Goal: Communication & Community: Answer question/provide support

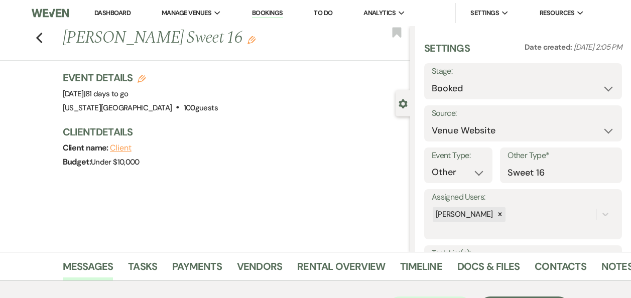
select select "5"
select select "13"
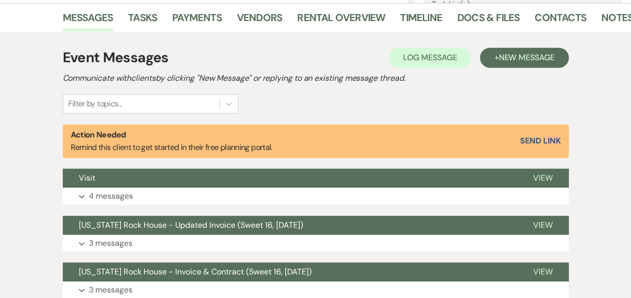
scroll to position [256, 0]
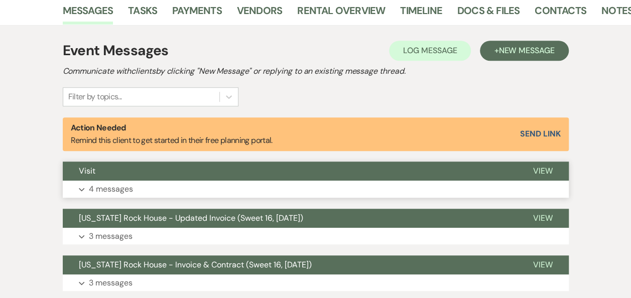
click at [544, 171] on span "View" at bounding box center [543, 171] width 20 height 11
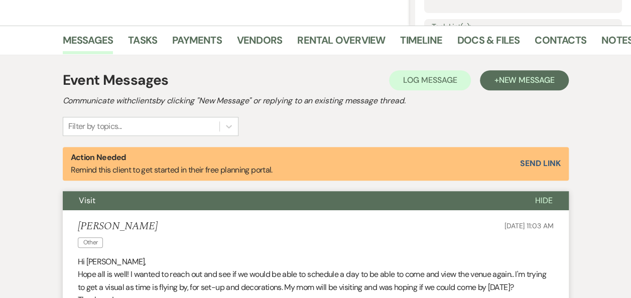
scroll to position [229, 0]
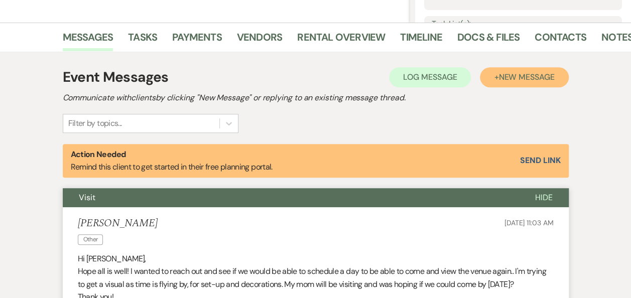
click at [527, 78] on span "New Message" at bounding box center [526, 77] width 56 height 11
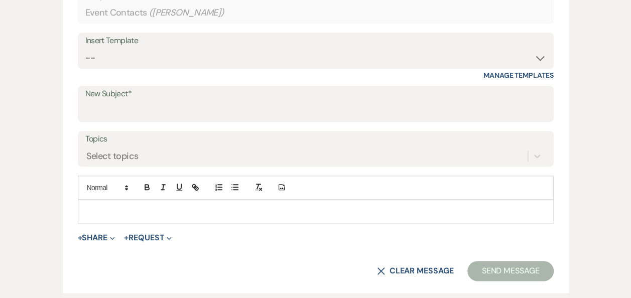
scroll to position [480, 0]
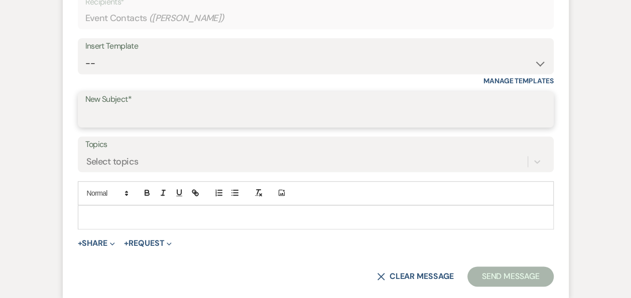
click at [101, 113] on input "New Subject*" at bounding box center [315, 117] width 461 height 20
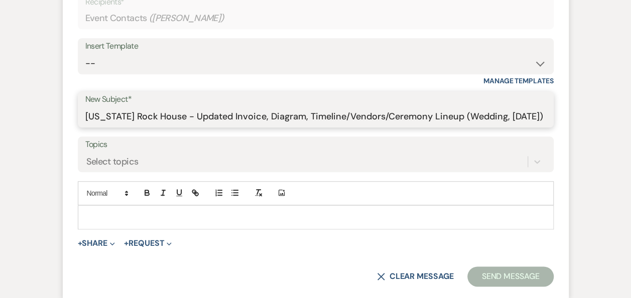
click at [526, 115] on input "[US_STATE] Rock House - Updated Invoice, Diagram, Timeline/Vendors/Ceremony Lin…" at bounding box center [315, 117] width 461 height 20
type input "[US_STATE] Rock House - Updated Invoice, Diagram, Timeline/Vendors/Ceremony Lin…"
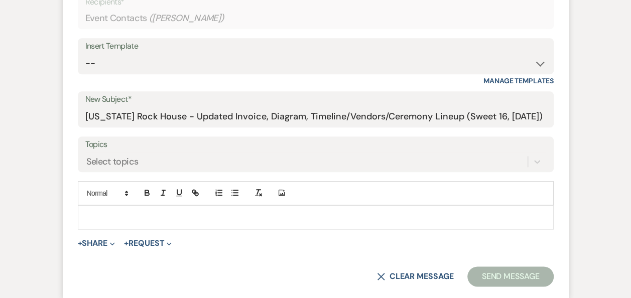
click at [261, 217] on p at bounding box center [316, 217] width 460 height 11
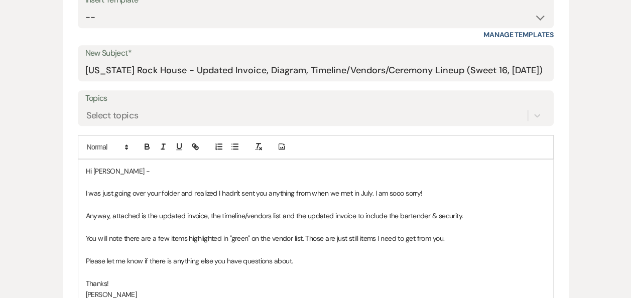
scroll to position [688, 0]
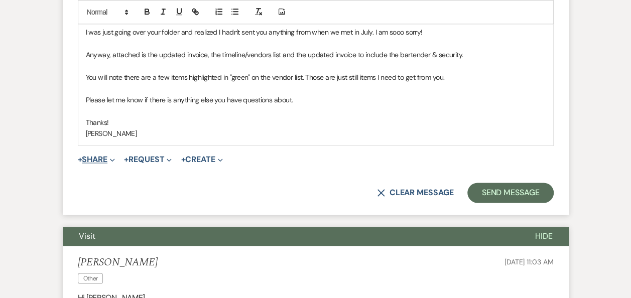
click at [107, 156] on button "+ Share Expand" at bounding box center [97, 160] width 38 height 8
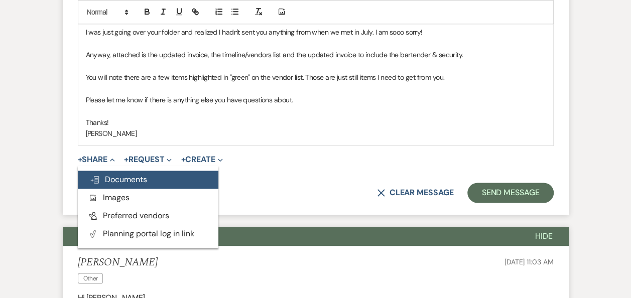
click at [115, 180] on span "Doc Upload Documents" at bounding box center [118, 179] width 57 height 11
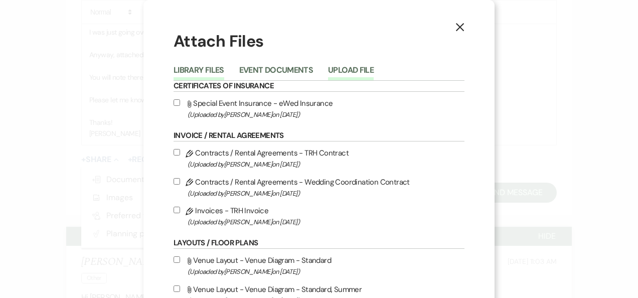
click at [353, 70] on button "Upload File" at bounding box center [351, 73] width 46 height 14
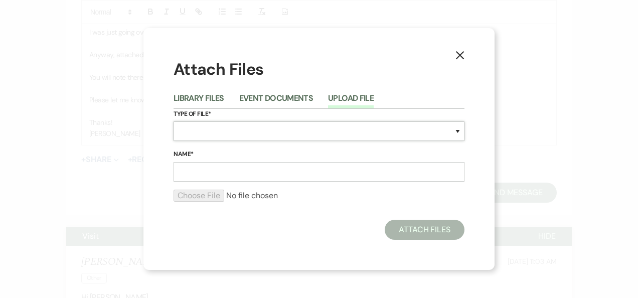
click at [459, 130] on select "Special Event Insurance Vendor Certificate of Insurance Contracts / Rental Agre…" at bounding box center [319, 131] width 291 height 20
select select "22"
click at [174, 121] on select "Special Event Insurance Vendor Certificate of Insurance Contracts / Rental Agre…" at bounding box center [319, 131] width 291 height 20
click at [286, 171] on input "Name*" at bounding box center [319, 172] width 291 height 20
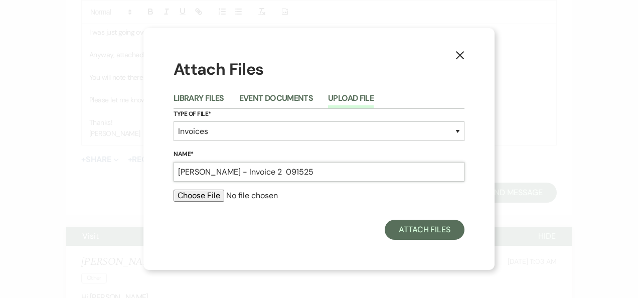
type input "[PERSON_NAME] - Invoice 2 091525"
click at [205, 198] on input "file" at bounding box center [319, 196] width 291 height 12
type input "C:\fakepath\[PERSON_NAME] - Invoice 2 091525.pdf"
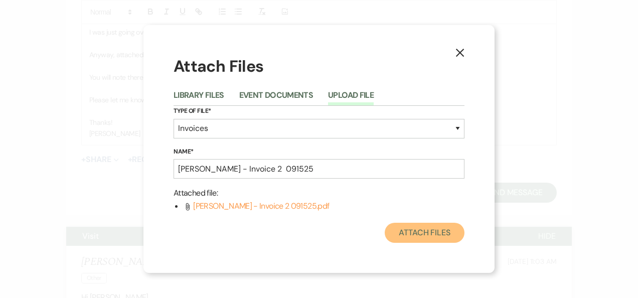
click at [432, 232] on button "Attach Files" at bounding box center [425, 233] width 80 height 20
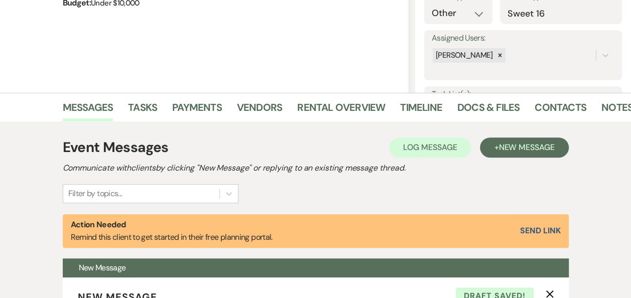
scroll to position [153, 0]
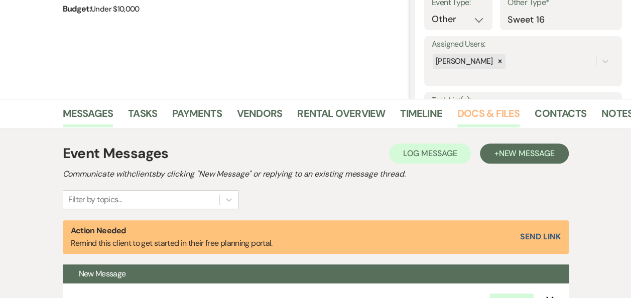
click at [490, 116] on link "Docs & Files" at bounding box center [488, 116] width 62 height 22
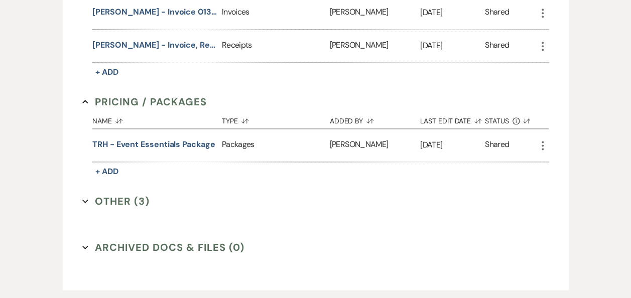
scroll to position [606, 0]
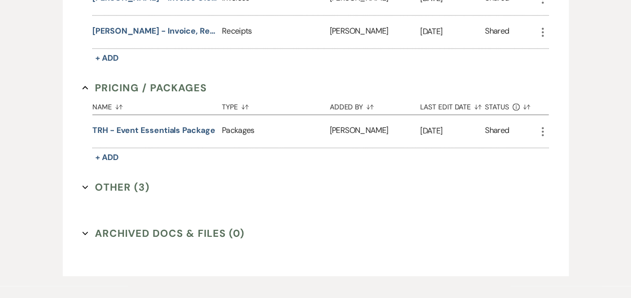
click at [115, 183] on button "Other (3) Expand" at bounding box center [115, 187] width 67 height 15
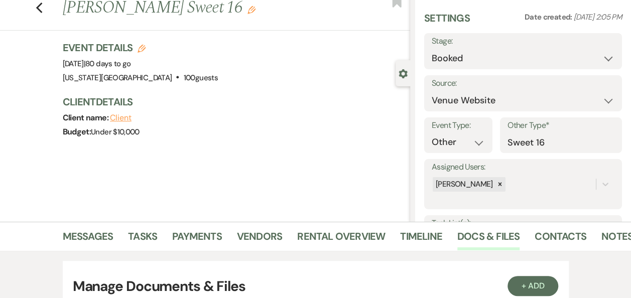
scroll to position [37, 0]
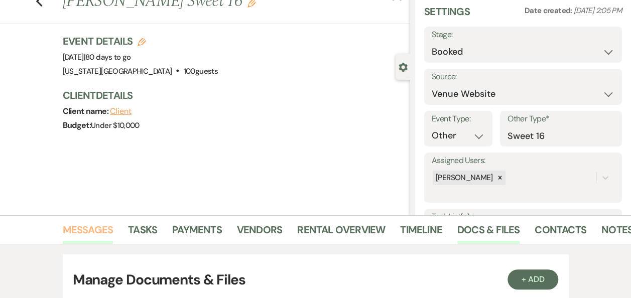
click at [91, 229] on link "Messages" at bounding box center [88, 233] width 51 height 22
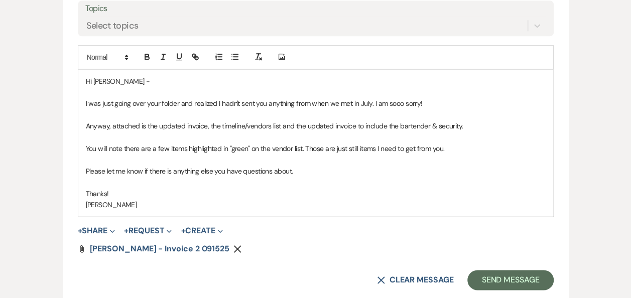
scroll to position [660, 0]
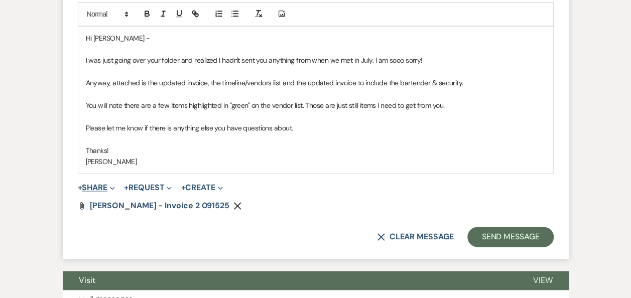
click at [108, 184] on button "+ Share Expand" at bounding box center [97, 188] width 38 height 8
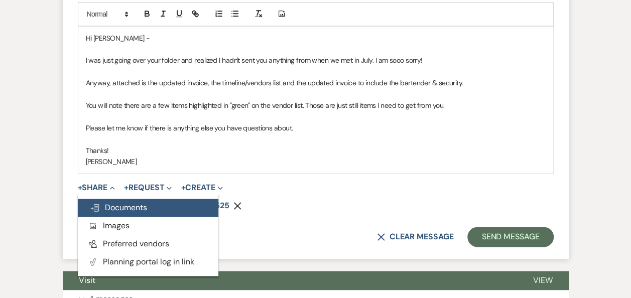
click at [122, 206] on span "Doc Upload Documents" at bounding box center [118, 207] width 57 height 11
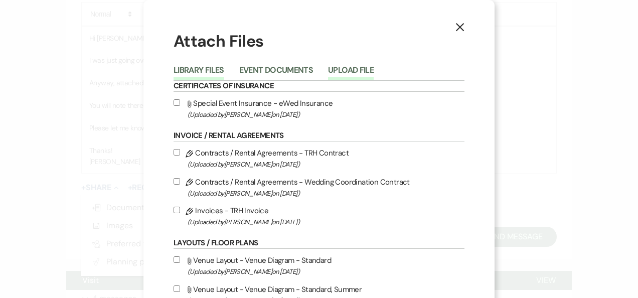
click at [341, 67] on button "Upload File" at bounding box center [351, 73] width 46 height 14
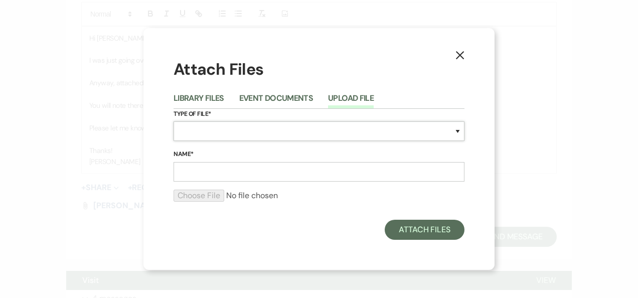
click at [459, 132] on select "Special Event Insurance Vendor Certificate of Insurance Contracts / Rental Agre…" at bounding box center [319, 131] width 291 height 20
select select "24"
click at [174, 121] on select "Special Event Insurance Vendor Certificate of Insurance Contracts / Rental Agre…" at bounding box center [319, 131] width 291 height 20
click at [199, 171] on input "Name*" at bounding box center [319, 172] width 291 height 20
type input "[PERSON_NAME] - Diagram"
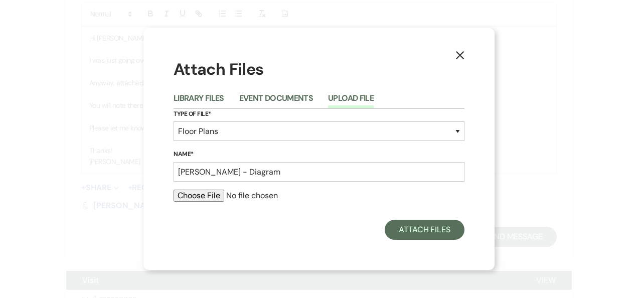
click at [201, 197] on input "file" at bounding box center [319, 196] width 291 height 12
type input "C:\fakepath\[PERSON_NAME] - Diagram 071725.pdf"
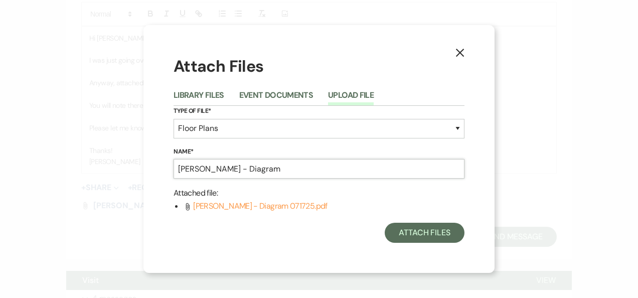
click at [274, 166] on input "[PERSON_NAME] - Diagram" at bounding box center [319, 169] width 291 height 20
type input "[PERSON_NAME] - Diagram 071725"
click at [432, 232] on button "Attach Files" at bounding box center [425, 233] width 80 height 20
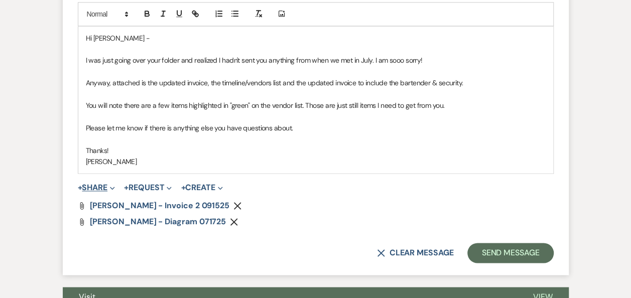
click at [101, 184] on button "+ Share Expand" at bounding box center [97, 188] width 38 height 8
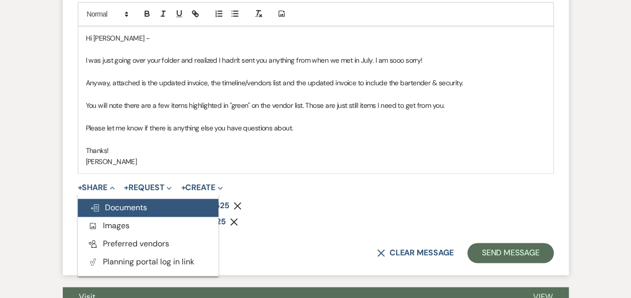
click at [123, 206] on span "Doc Upload Documents" at bounding box center [118, 207] width 57 height 11
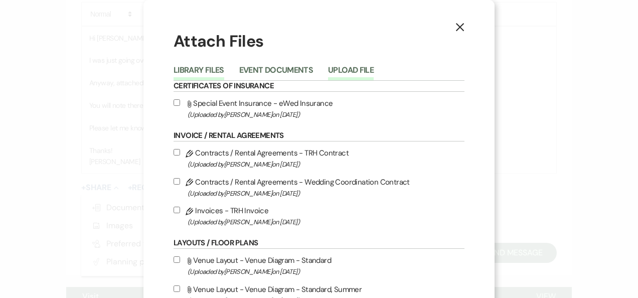
click at [344, 72] on button "Upload File" at bounding box center [351, 73] width 46 height 14
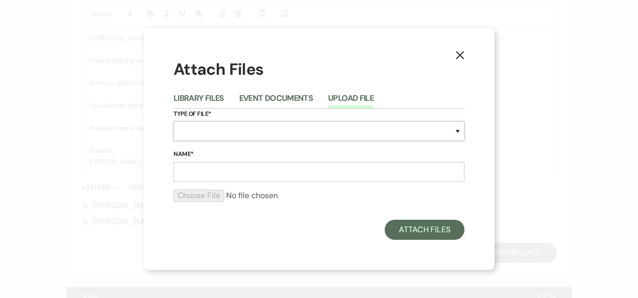
click at [460, 131] on select "Special Event Insurance Vendor Certificate of Insurance Contracts / Rental Agre…" at bounding box center [319, 131] width 291 height 20
select select "30"
click at [174, 121] on select "Special Event Insurance Vendor Certificate of Insurance Contracts / Rental Agre…" at bounding box center [319, 131] width 291 height 20
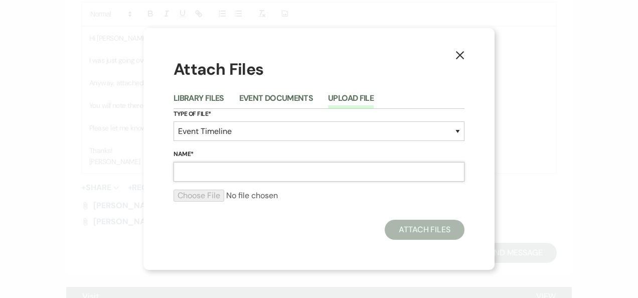
click at [222, 172] on input "Name*" at bounding box center [319, 172] width 291 height 20
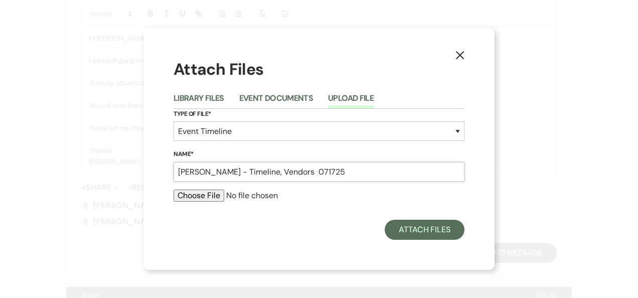
type input "[PERSON_NAME] - Timeline, Vendors 071725"
click at [205, 195] on input "file" at bounding box center [319, 196] width 291 height 12
type input "C:\fakepath\[PERSON_NAME] - Timeline, Vendors 071725.pdf"
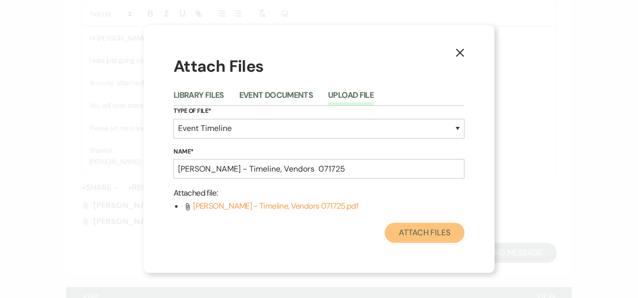
click at [431, 234] on button "Attach Files" at bounding box center [425, 233] width 80 height 20
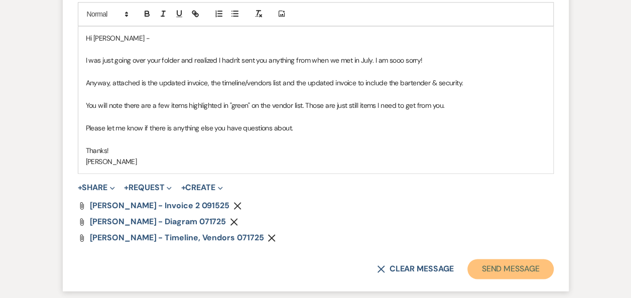
click at [507, 267] on button "Send Message" at bounding box center [510, 269] width 86 height 20
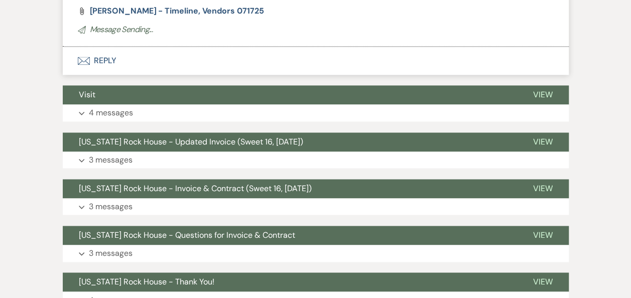
scroll to position [287, 0]
